Goal: Task Accomplishment & Management: Manage account settings

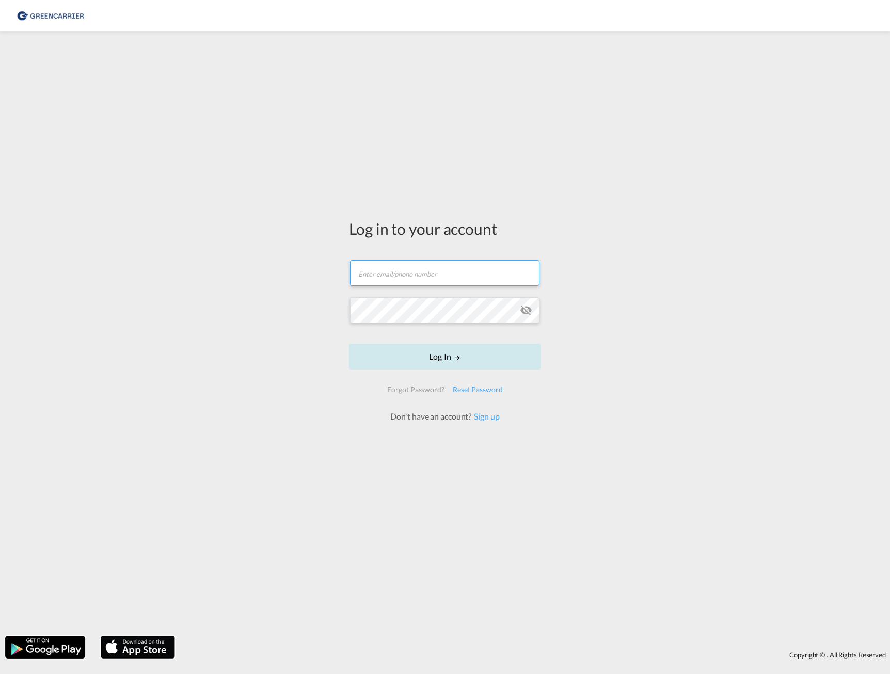
type input "[PERSON_NAME][EMAIL_ADDRESS][PERSON_NAME][DOMAIN_NAME]"
click at [489, 360] on button "Log In" at bounding box center [445, 357] width 192 height 26
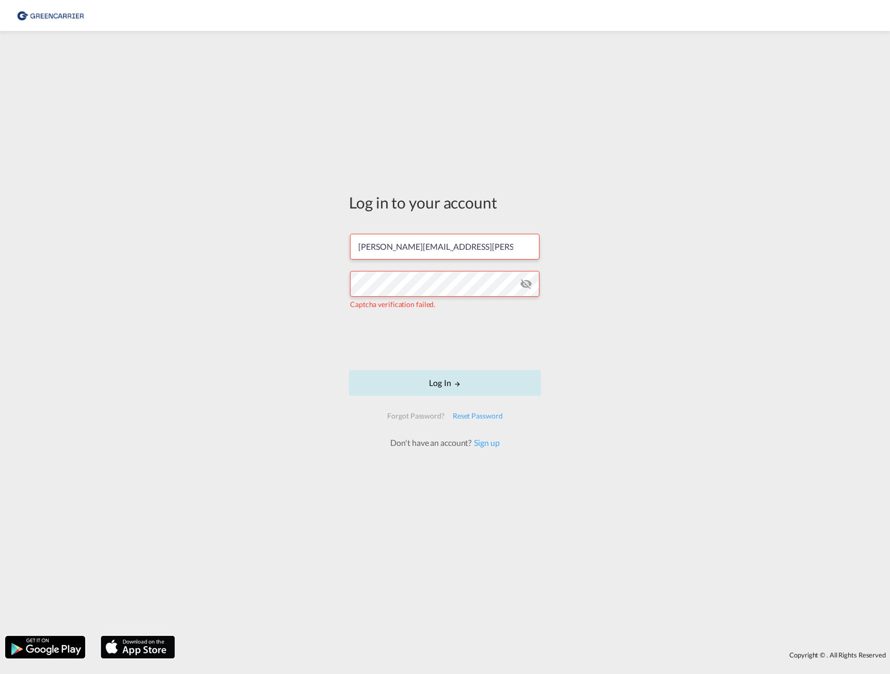
click at [444, 384] on button "Log In" at bounding box center [445, 383] width 192 height 26
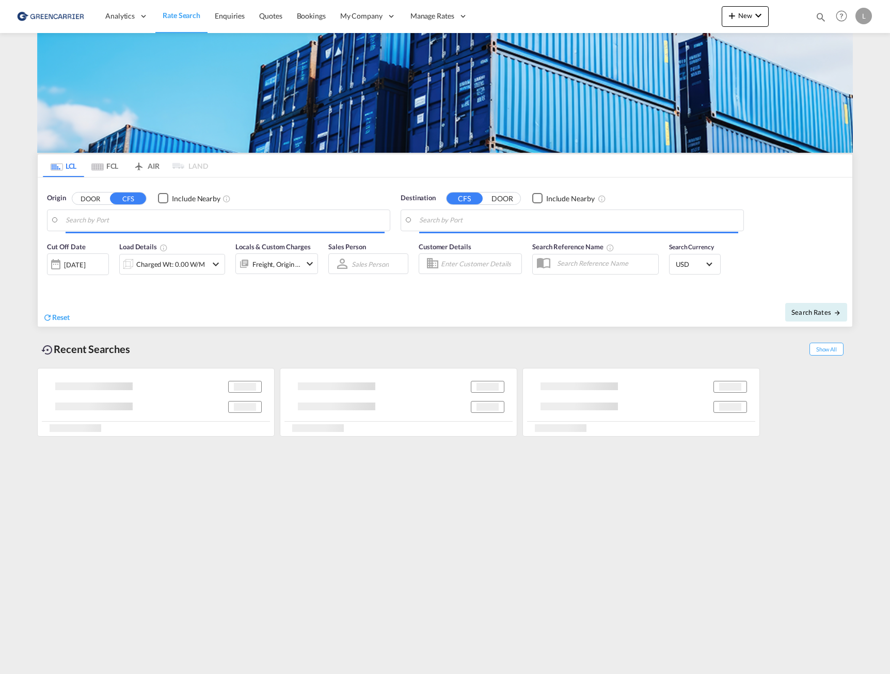
type input "[GEOGRAPHIC_DATA], NOOSL"
type input "[GEOGRAPHIC_DATA], [GEOGRAPHIC_DATA]"
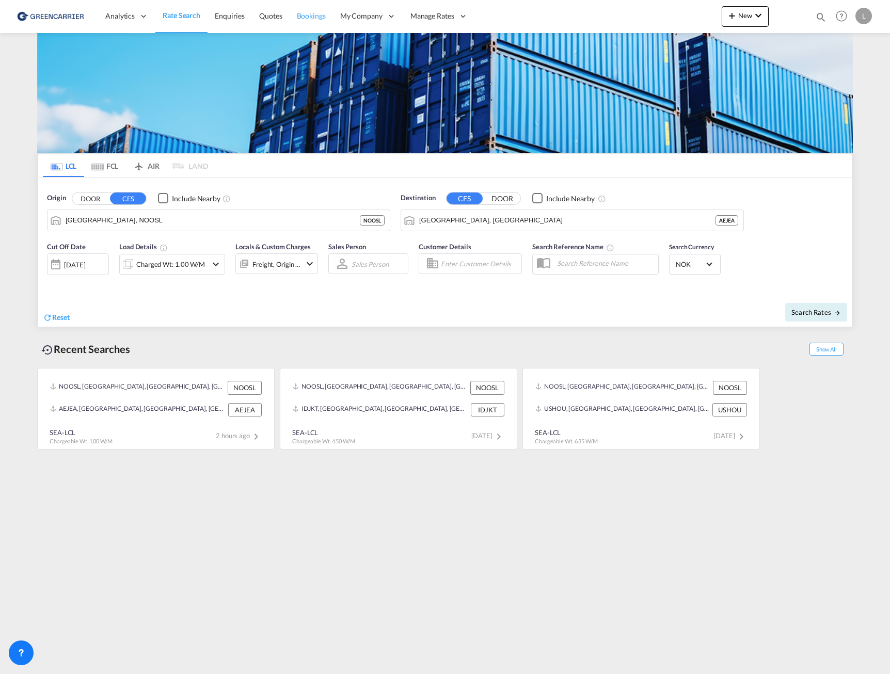
click at [306, 9] on link "Bookings" at bounding box center [311, 16] width 43 height 34
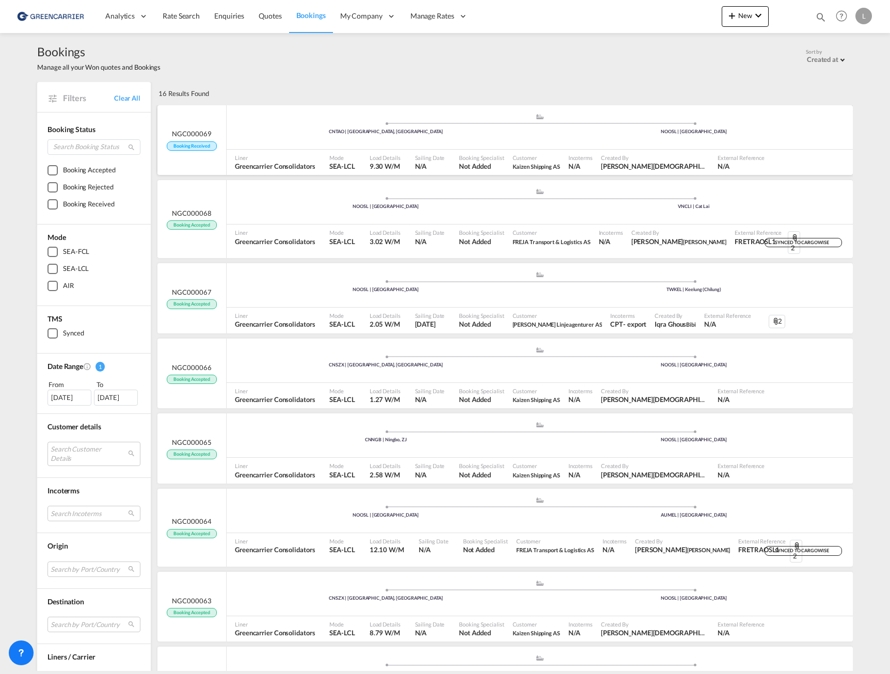
click at [216, 140] on div "NGC000069 Booking Received" at bounding box center [191, 140] width 69 height 70
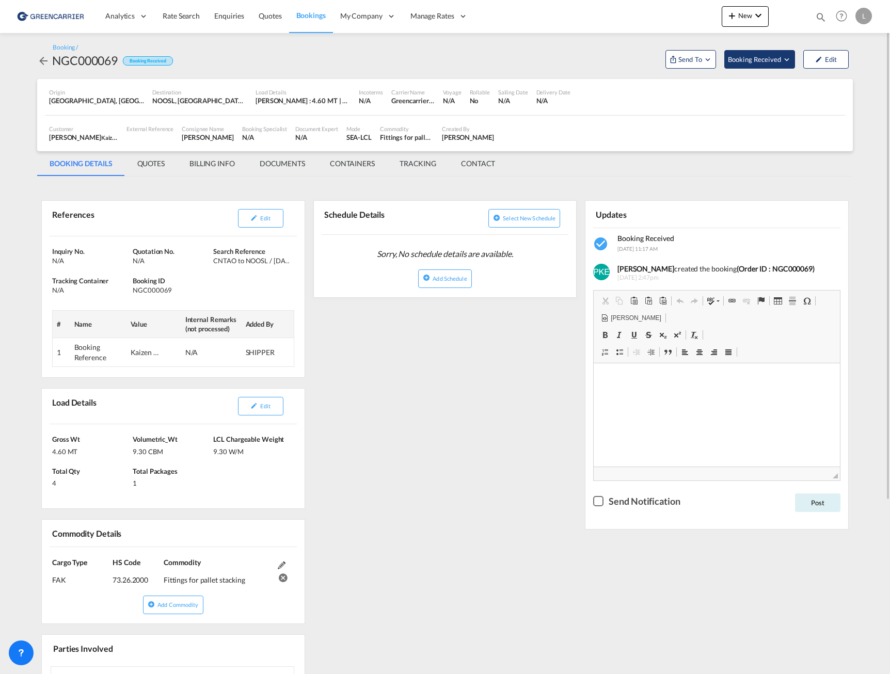
click at [755, 57] on span "Booking Received" at bounding box center [755, 59] width 54 height 10
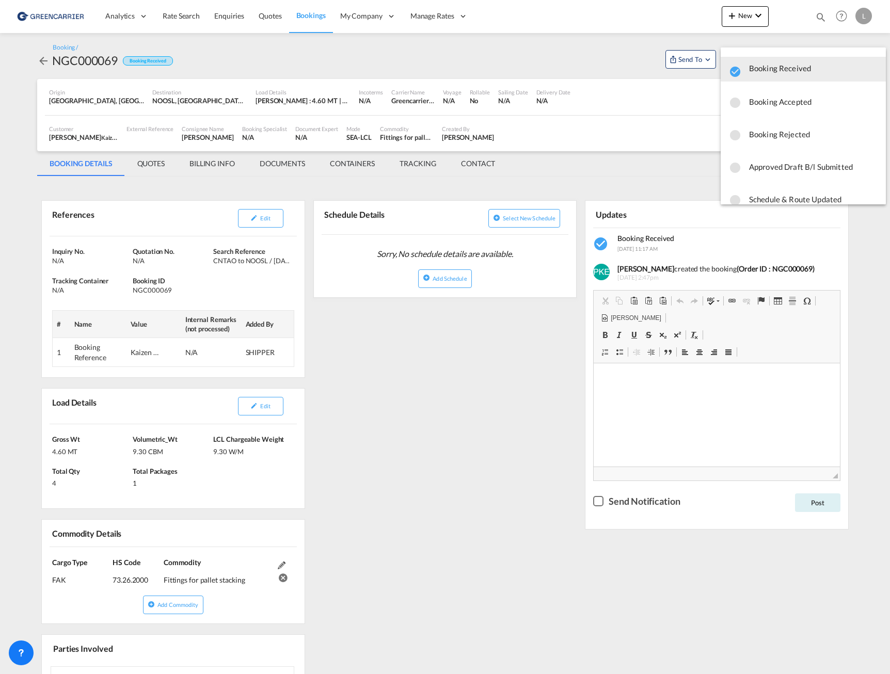
click at [792, 104] on span "Booking Accepted" at bounding box center [813, 101] width 129 height 19
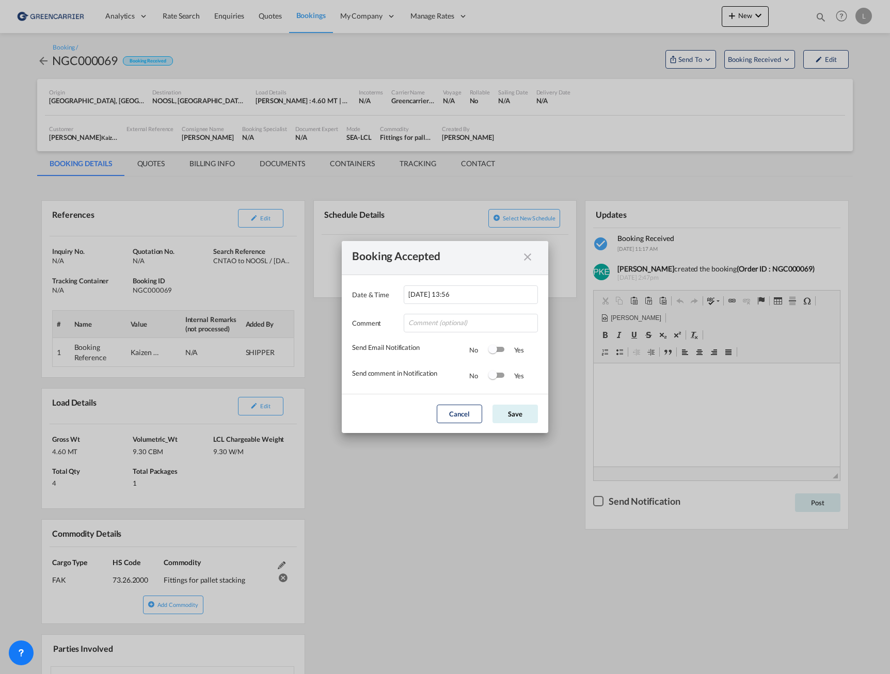
click at [499, 351] on div "Switch 1" at bounding box center [496, 349] width 15 height 5
click at [495, 380] on div "Switch 2" at bounding box center [495, 376] width 15 height 12
click at [516, 417] on button "Save" at bounding box center [515, 414] width 45 height 19
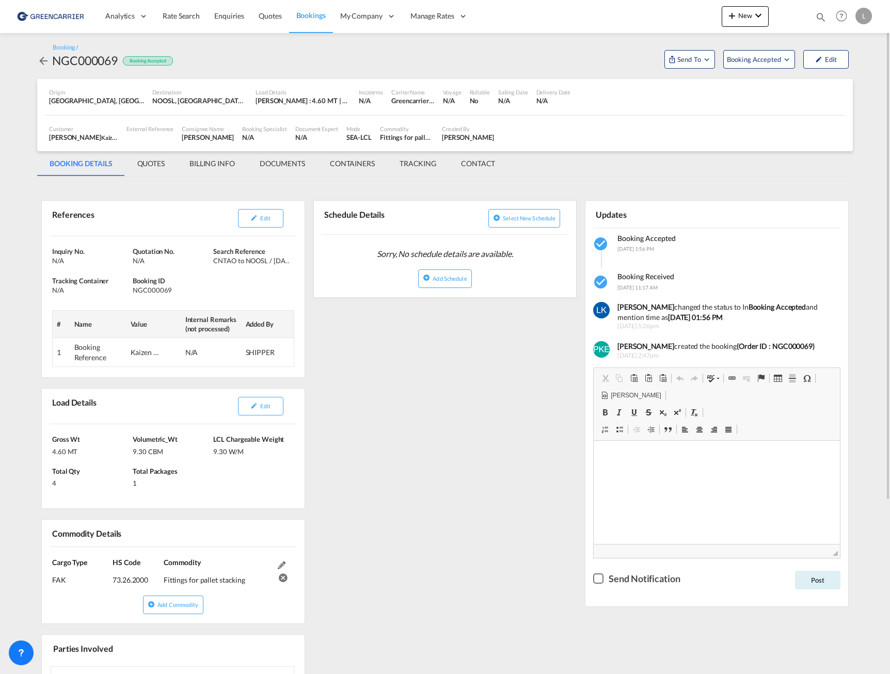
click at [199, 164] on md-tab-item "BILLING INFO" at bounding box center [212, 163] width 70 height 25
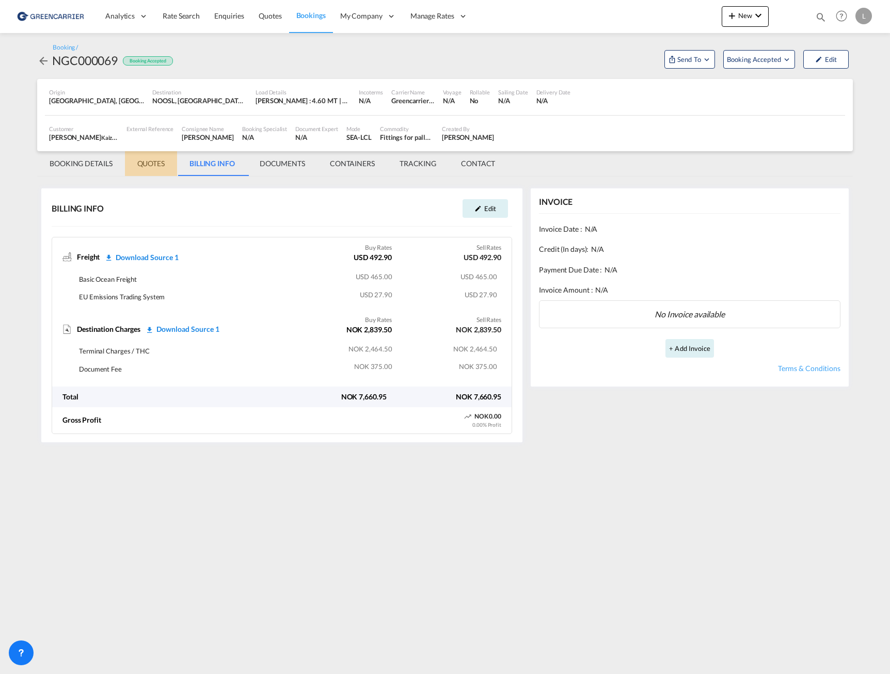
click at [163, 165] on md-tab-item "QUOTES" at bounding box center [151, 163] width 52 height 25
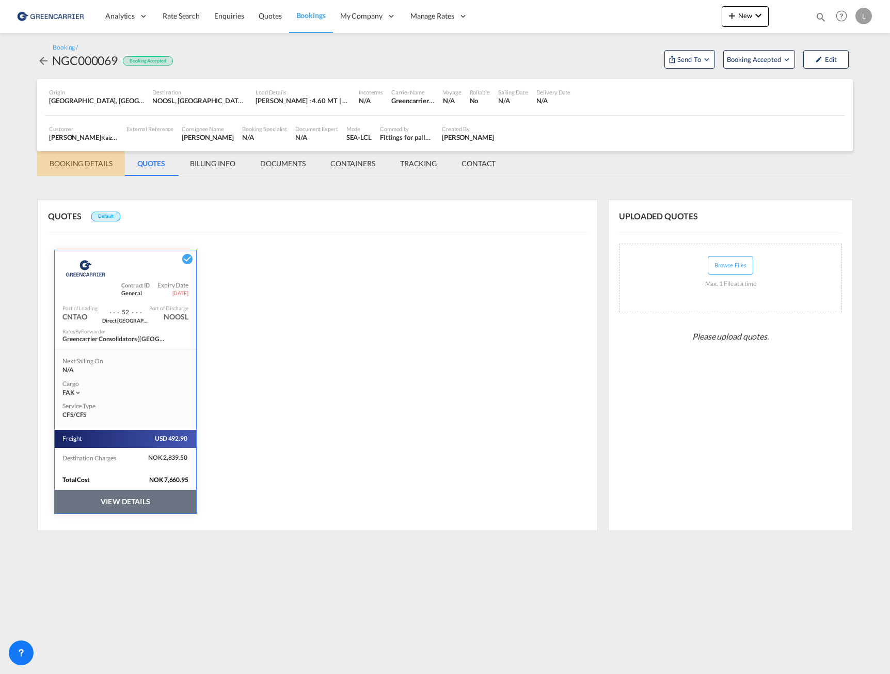
click at [73, 164] on md-tab-item "BOOKING DETAILS" at bounding box center [81, 163] width 88 height 25
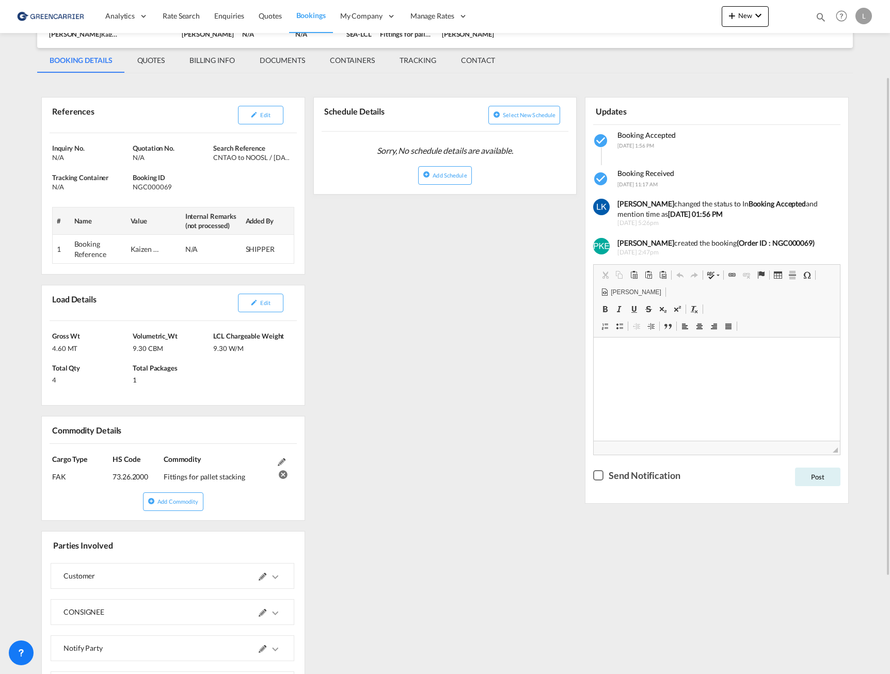
scroll to position [234, 0]
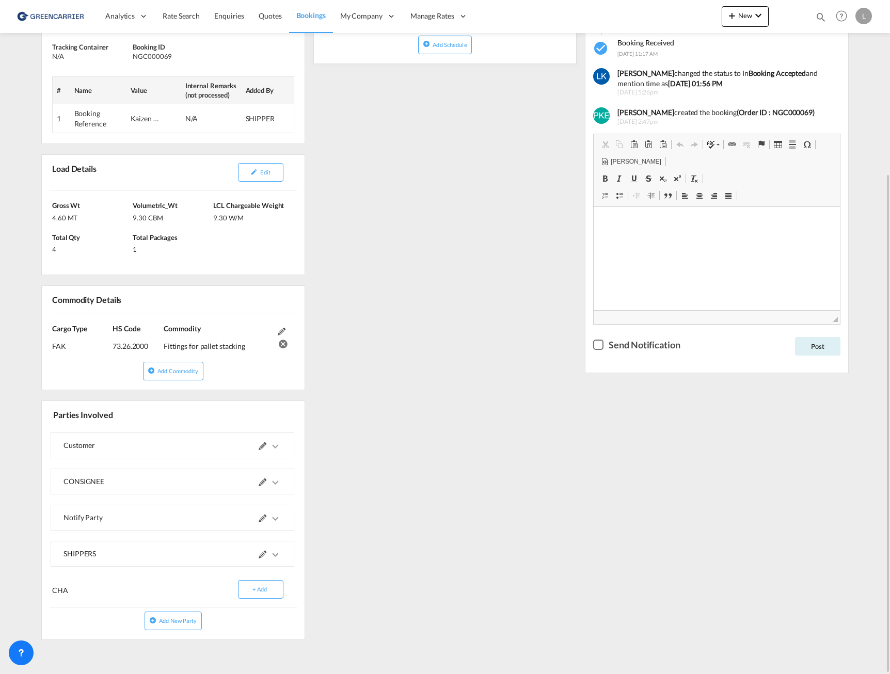
click at [274, 555] on md-icon "icons/ic_keyboard_arrow_right_black_24px.svg" at bounding box center [275, 555] width 12 height 12
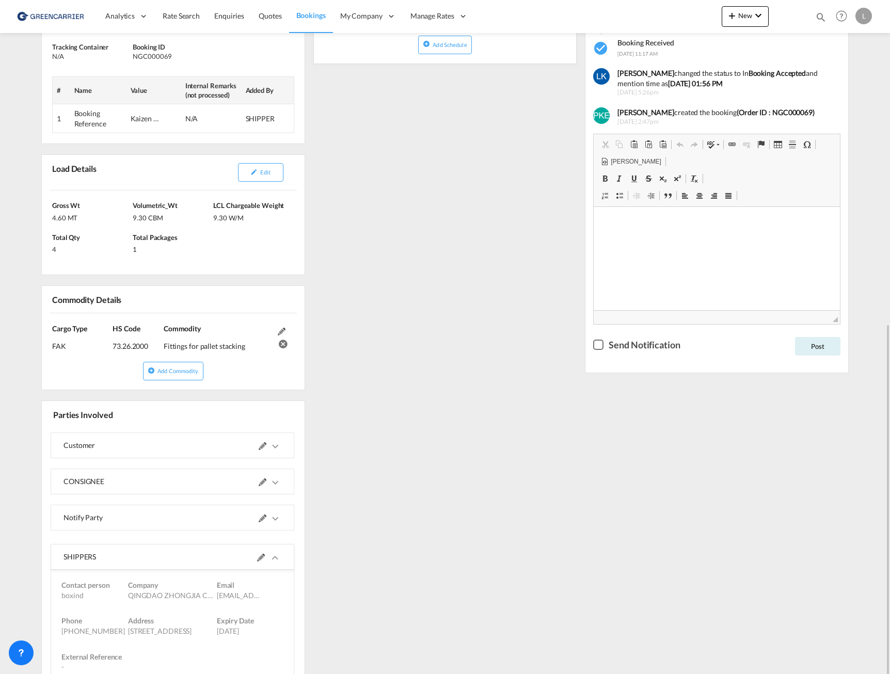
scroll to position [353, 0]
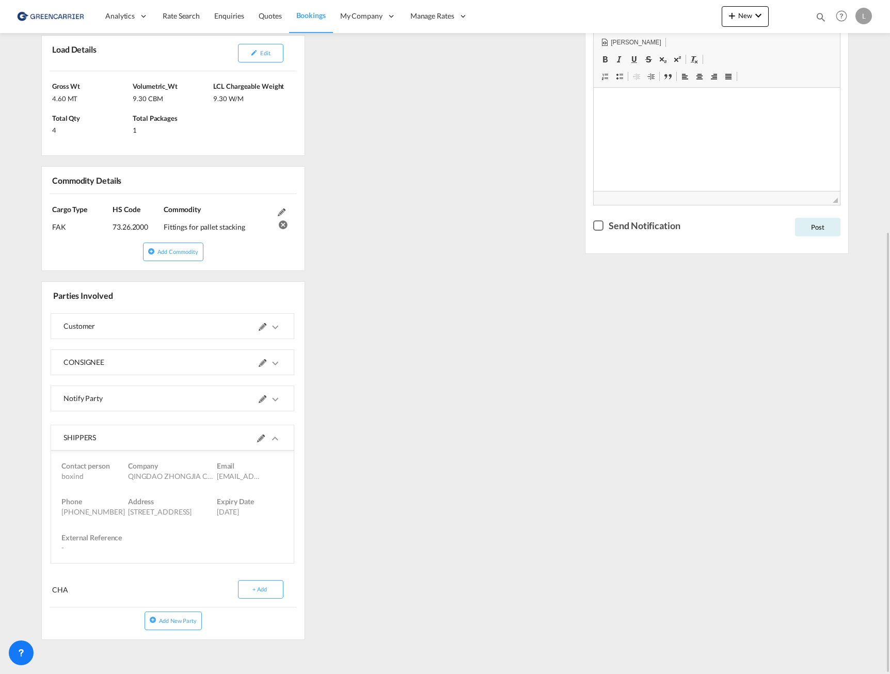
click at [281, 444] on span at bounding box center [269, 437] width 24 height 25
click at [265, 439] on md-icon at bounding box center [261, 439] width 8 height 8
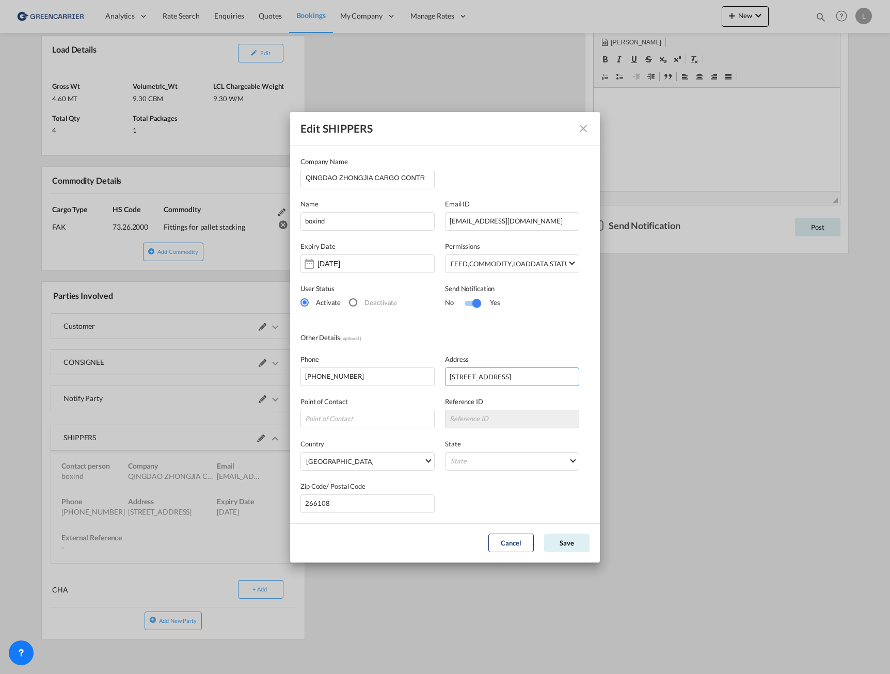
scroll to position [0, 107]
drag, startPoint x: 447, startPoint y: 374, endPoint x: 667, endPoint y: 380, distance: 220.0
click at [667, 380] on div "Edit SHIPPERS Company Name [PERSON_NAME] CARGO CONTROL CO.,LTD Name boxind Emai…" at bounding box center [445, 337] width 890 height 674
click at [588, 130] on md-icon "icon-close" at bounding box center [583, 128] width 12 height 12
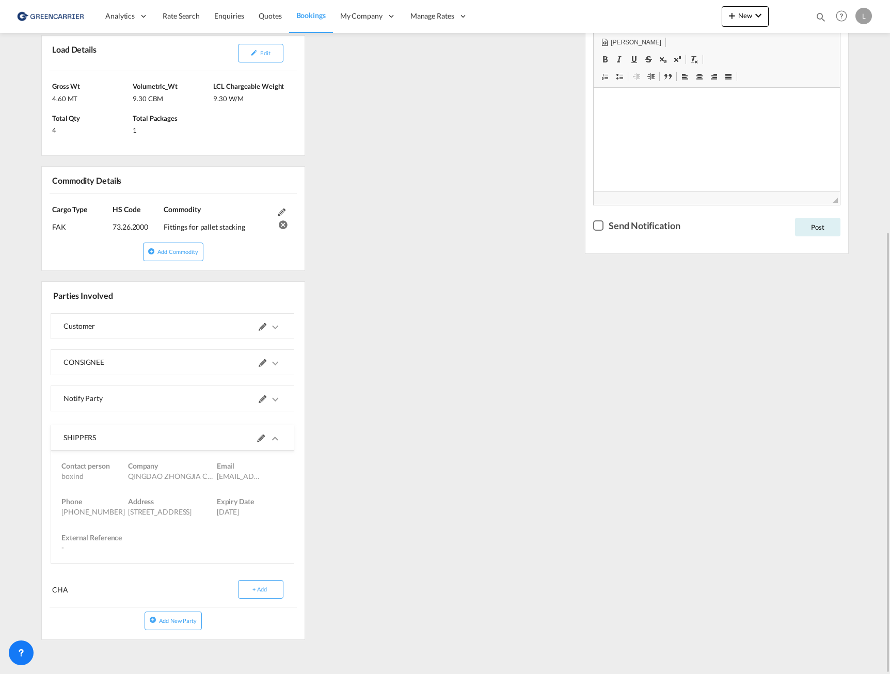
scroll to position [147, 0]
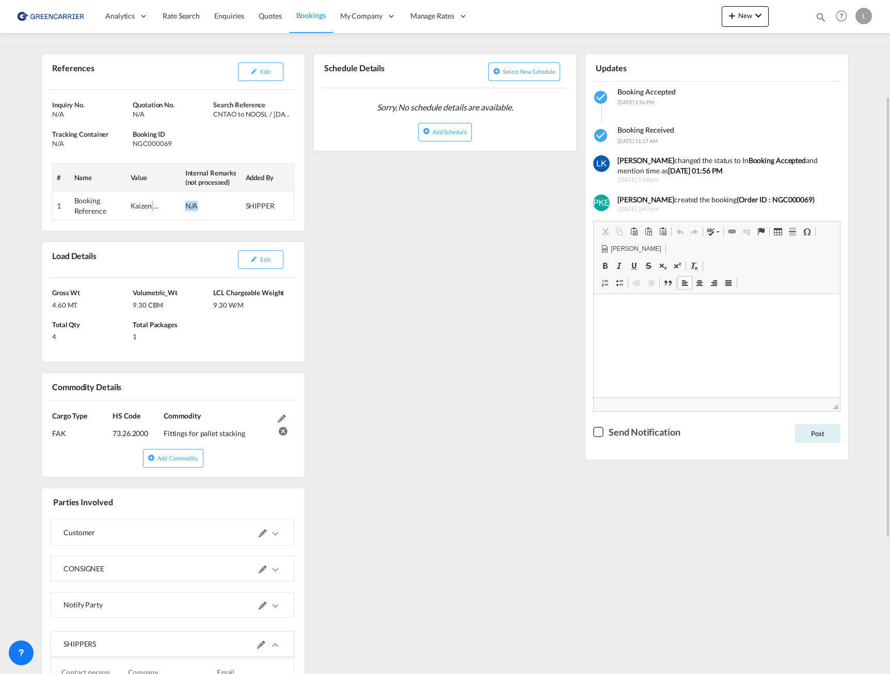
drag, startPoint x: 159, startPoint y: 207, endPoint x: 215, endPoint y: 206, distance: 56.3
click at [215, 206] on tr "1 Booking Reference Kaizen ref 22515 N/A SHIPPER" at bounding box center [174, 206] width 242 height 29
drag, startPoint x: 215, startPoint y: 206, endPoint x: 182, endPoint y: 200, distance: 33.5
click at [181, 200] on td "Kaizen ref 22515" at bounding box center [154, 206] width 55 height 29
click at [283, 75] on button "Edit" at bounding box center [260, 71] width 45 height 19
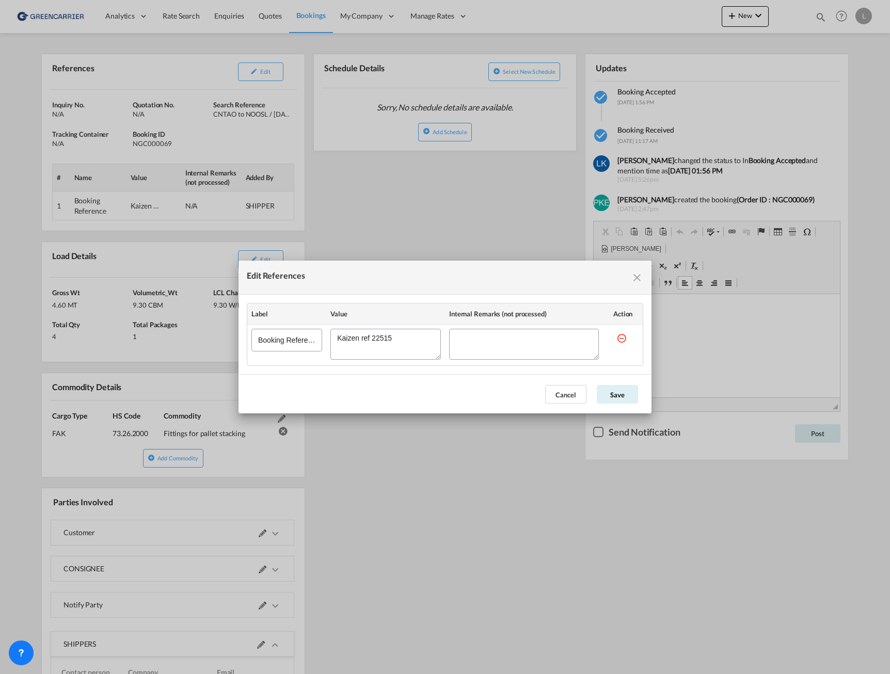
click at [388, 337] on textarea "Edit References" at bounding box center [385, 344] width 110 height 31
click at [639, 282] on md-icon "icon-close fg-AAA8AD cursor" at bounding box center [637, 278] width 12 height 12
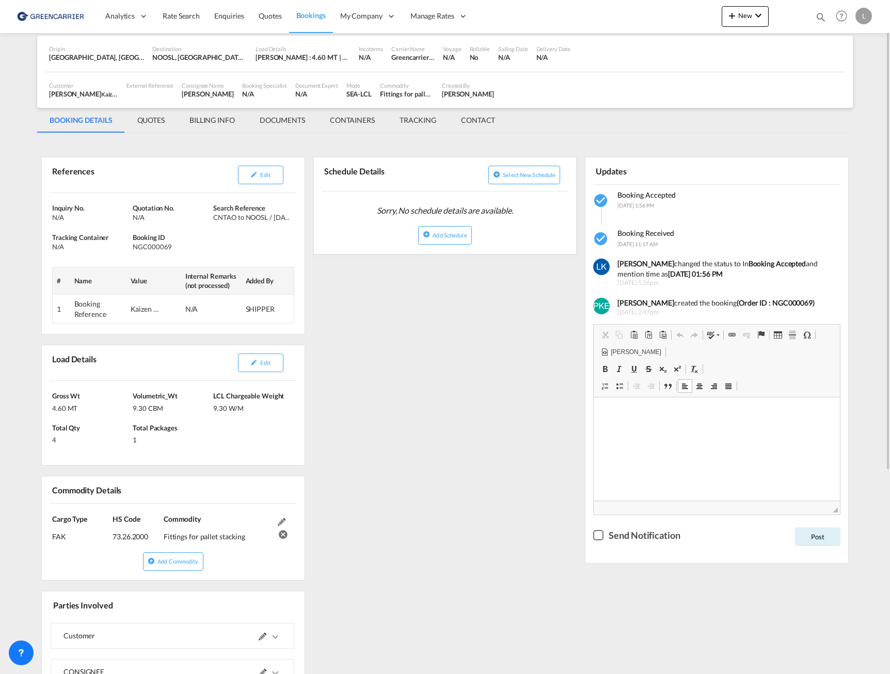
scroll to position [0, 0]
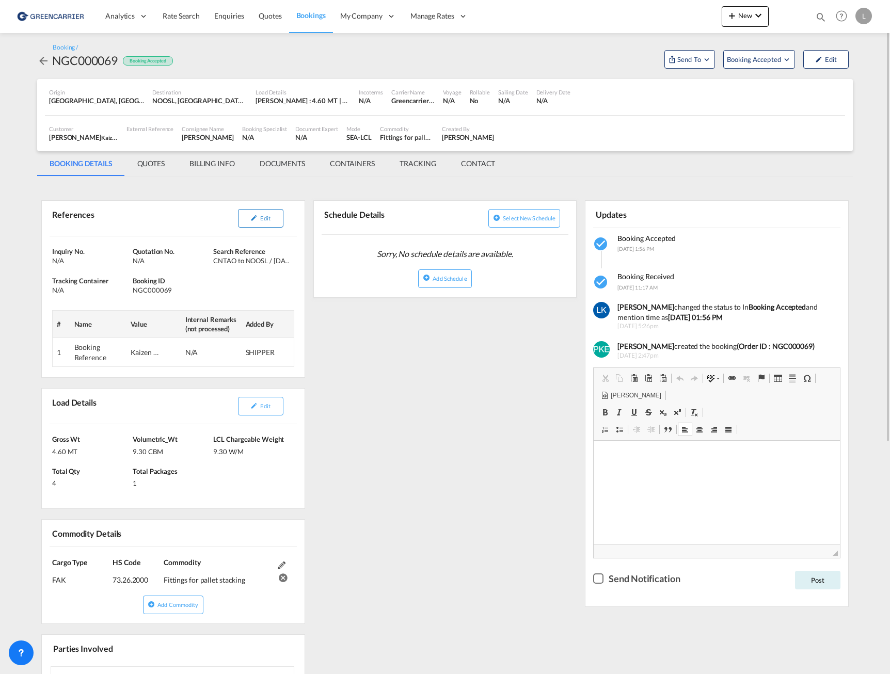
click at [258, 218] on md-icon "icon-pencil" at bounding box center [253, 217] width 7 height 7
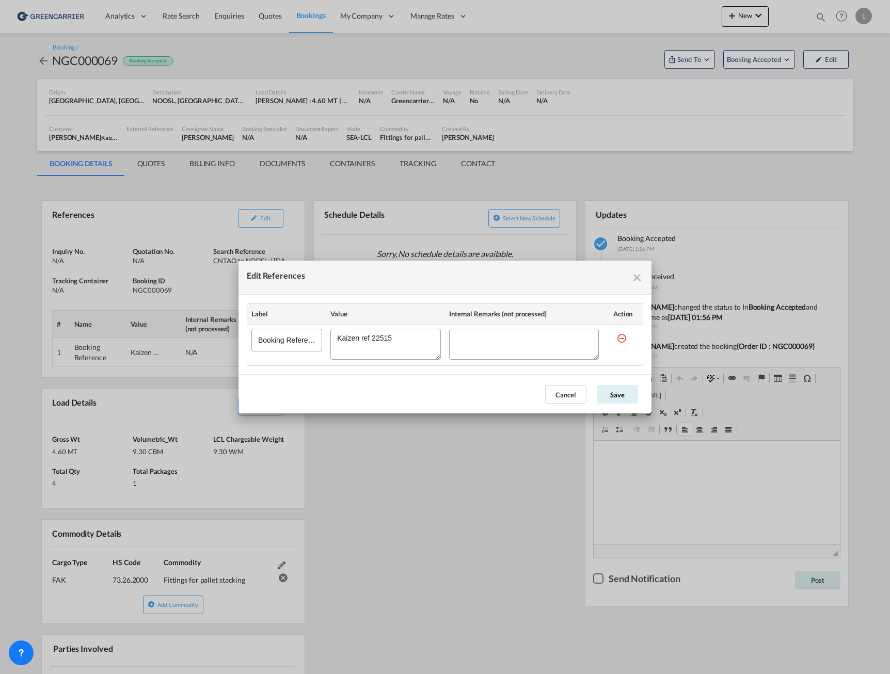
click at [637, 276] on md-icon "icon-close fg-AAA8AD cursor" at bounding box center [637, 278] width 12 height 12
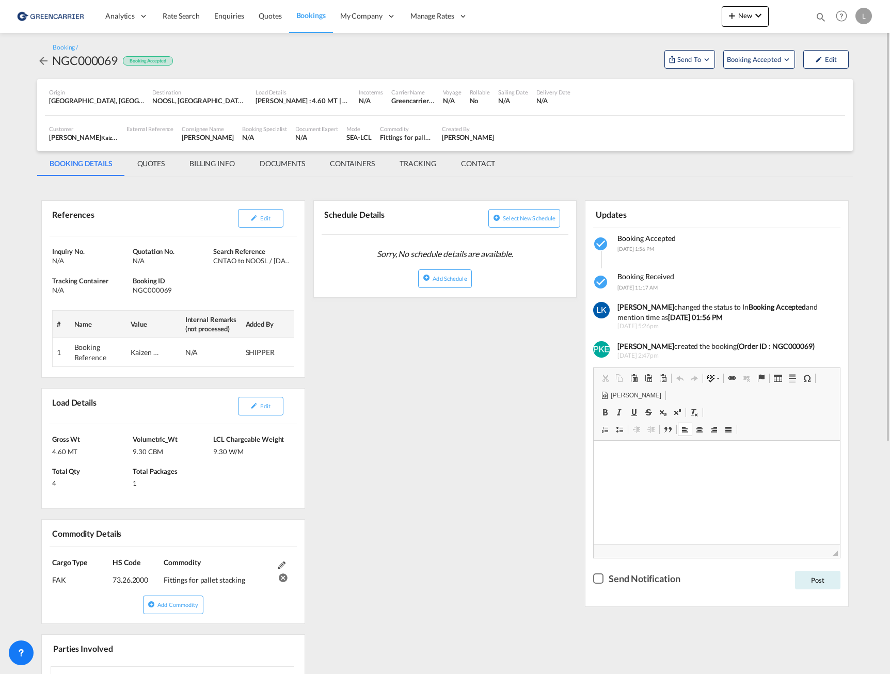
scroll to position [155, 0]
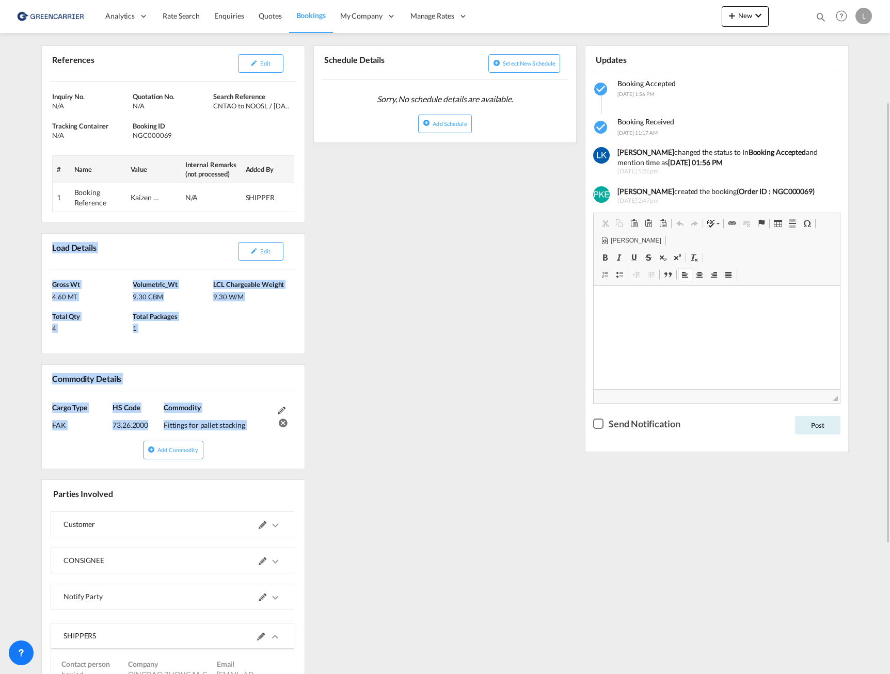
drag, startPoint x: 52, startPoint y: 246, endPoint x: 325, endPoint y: 461, distance: 347.2
click at [309, 461] on div "References Edit Inquiry No. N/A Quotation No. N/A Search Reference CNTAO to NOO…" at bounding box center [173, 437] width 272 height 812
copy div "Load Details Edit [PERSON_NAME] 4.60 MT Volumetric_Wt 9.30 CBM LCL Chargeable W…"
click at [257, 348] on div "[PERSON_NAME] 4.60 MT Volumetric_Wt 9.30 CBM LCL Chargeable Weight 9.30 W/M Tot…" at bounding box center [173, 312] width 263 height 84
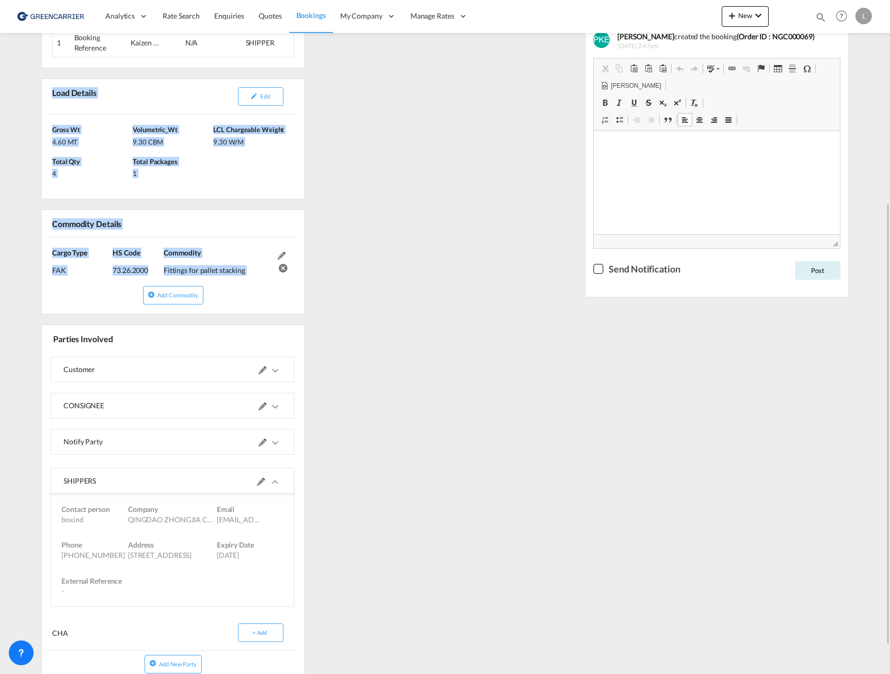
scroll to position [353, 0]
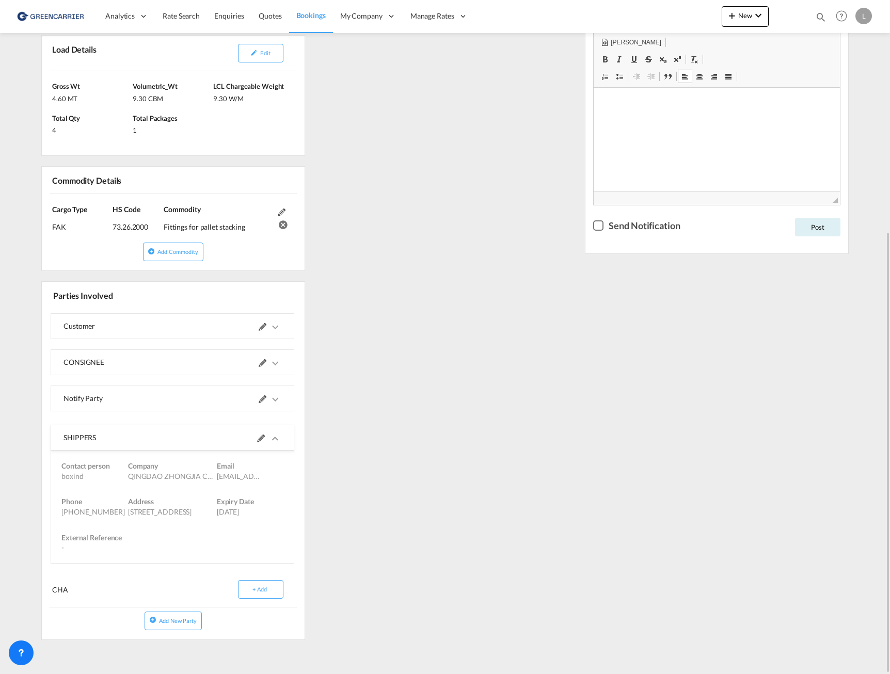
click at [294, 332] on md-expansion-panel-collapsed "Customer" at bounding box center [172, 326] width 243 height 25
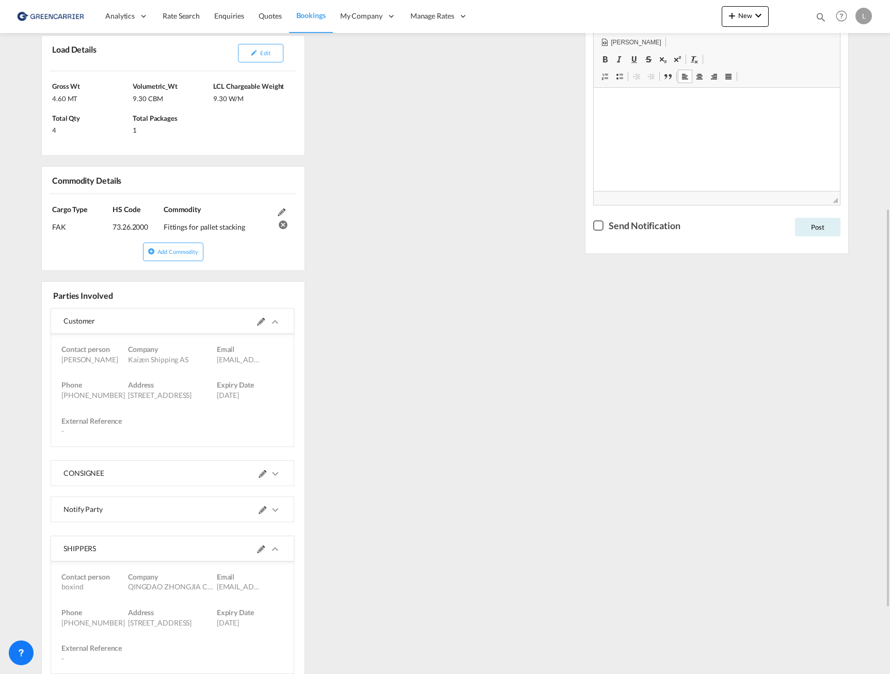
click at [281, 324] on md-icon "icons/ic_keyboard_arrow_right_black_24px.svg" at bounding box center [275, 322] width 12 height 12
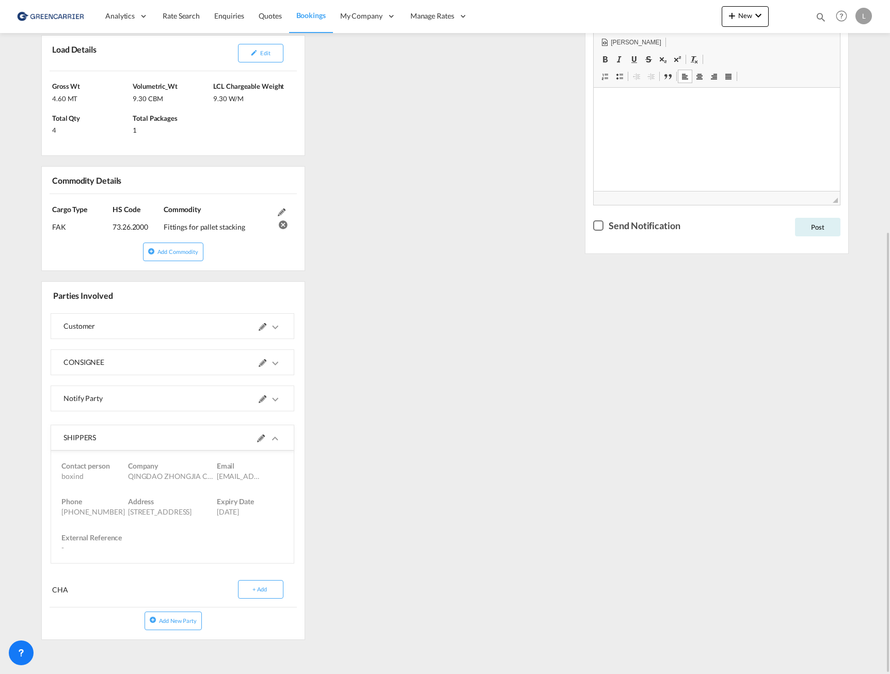
click at [281, 371] on span at bounding box center [270, 362] width 23 height 25
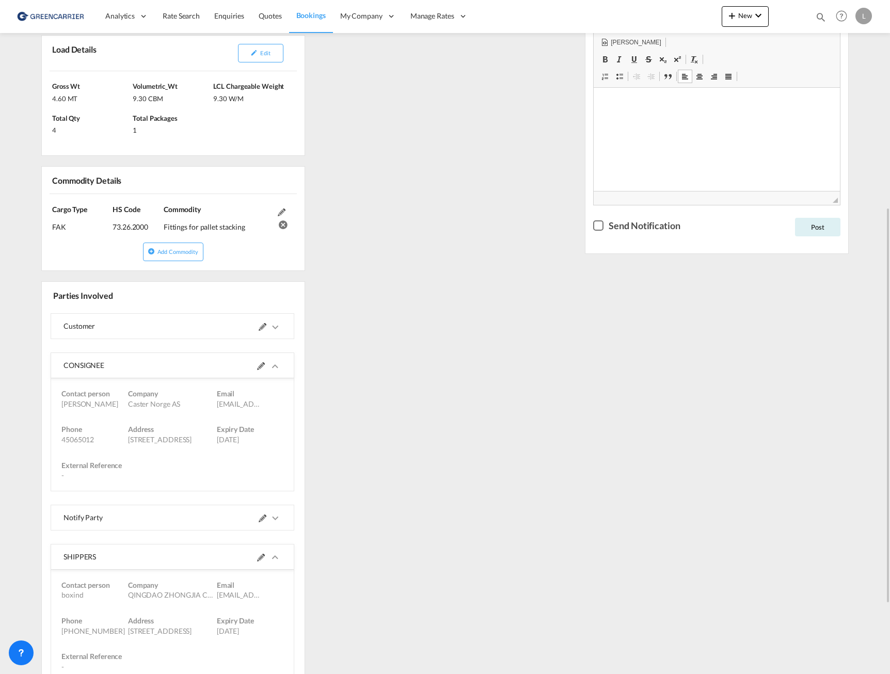
scroll to position [405, 0]
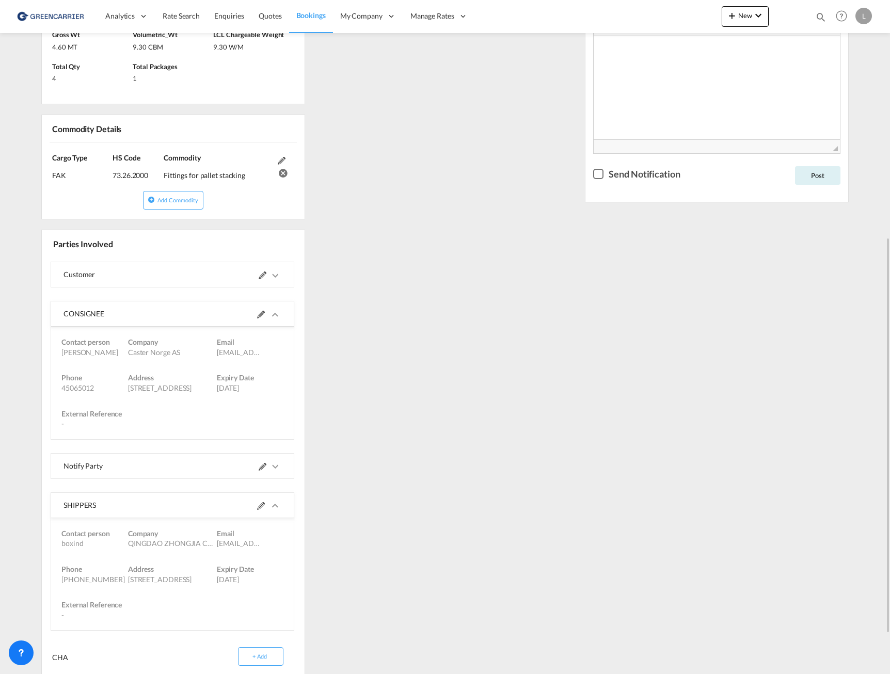
click at [281, 466] on md-icon "icons/ic_keyboard_arrow_right_black_24px.svg" at bounding box center [275, 467] width 12 height 12
click at [281, 466] on md-icon "icons/ic_keyboard_arrow_right_black_24px.svg" at bounding box center [275, 470] width 12 height 12
drag, startPoint x: 66, startPoint y: 315, endPoint x: 312, endPoint y: 440, distance: 276.9
click at [305, 440] on div "Customer Customer Contact person [PERSON_NAME] Company Kaizen Shipping AS Email…" at bounding box center [173, 479] width 263 height 445
copy md-expansion-panel-expanded "CONSIGNEE Contact person [PERSON_NAME] Company Caster [GEOGRAPHIC_DATA] AS Emai…"
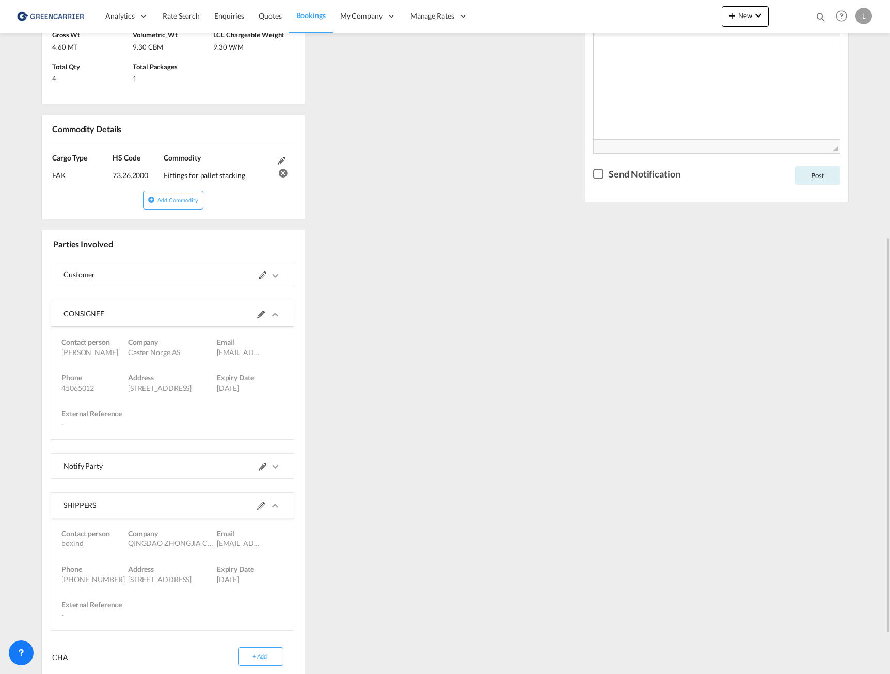
scroll to position [472, 0]
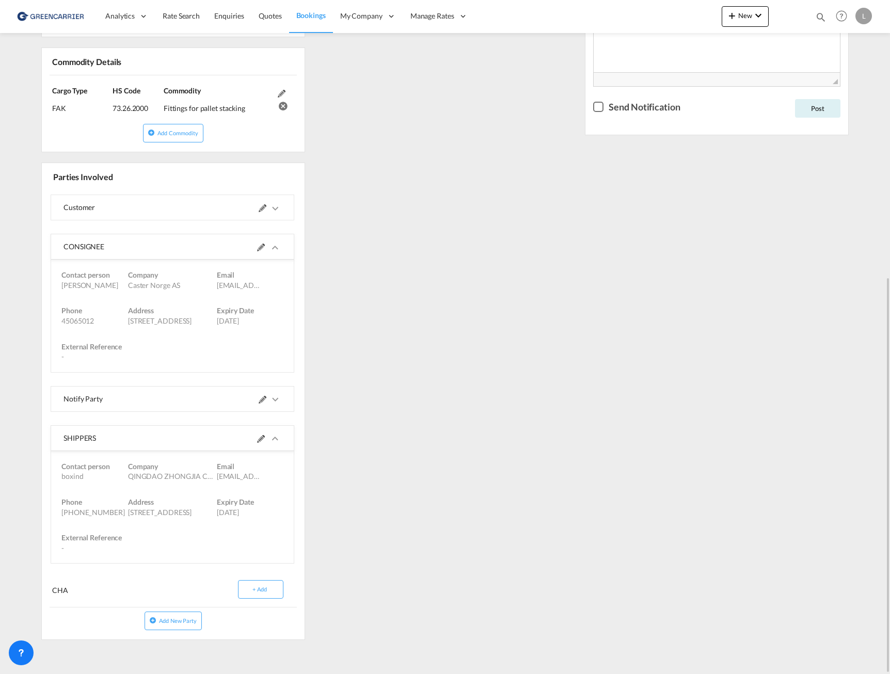
drag, startPoint x: 107, startPoint y: 459, endPoint x: 100, endPoint y: 456, distance: 8.2
click at [107, 459] on div "Contact person boxind Company QINGDAO ZHONGJIA CARGO CONTROL CO.,LTD Email [EMA…" at bounding box center [173, 472] width 238 height 36
drag, startPoint x: 64, startPoint y: 436, endPoint x: 272, endPoint y: 559, distance: 241.2
click at [272, 559] on md-expansion-panel-expanded "SHIPPERS Contact person boxind Company QINGDAO ZHONGJIA CARGO CONTROL CO.,LTD E…" at bounding box center [172, 495] width 243 height 138
copy md-expansion-panel-expanded "SHIPPERS Contact person boxind Company QINGDAO ZHONGJIA CARGO CONTROL CO.,LTD E…"
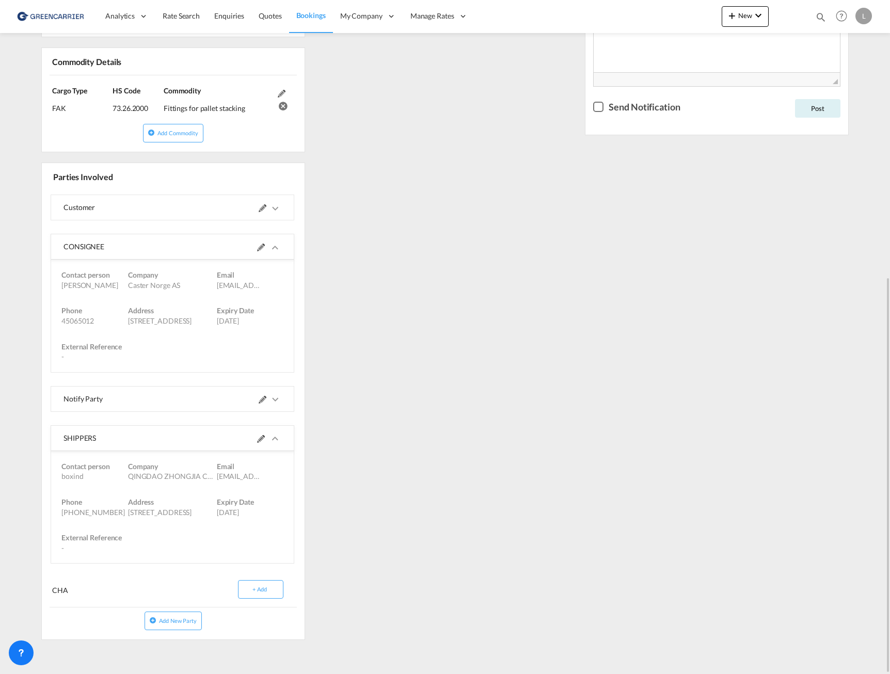
click at [37, 233] on div "References Edit Inquiry No. N/A Quotation No. N/A Search Reference CNTAO to NOO…" at bounding box center [173, 179] width 272 height 930
